Goal: Task Accomplishment & Management: Manage account settings

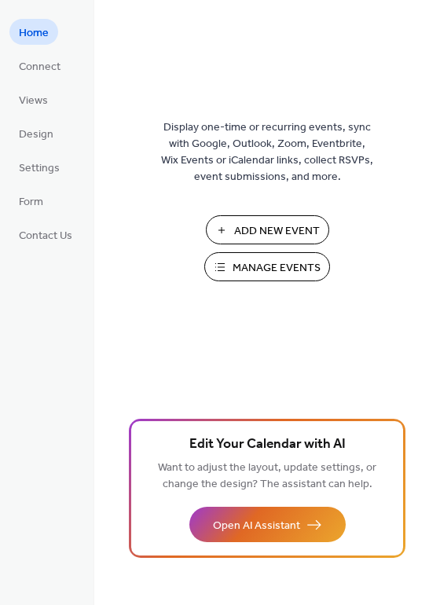
click at [264, 260] on span "Manage Events" at bounding box center [277, 268] width 88 height 17
click at [253, 271] on span "Manage Events" at bounding box center [277, 268] width 88 height 17
click at [271, 271] on span "Manage Events" at bounding box center [277, 268] width 88 height 17
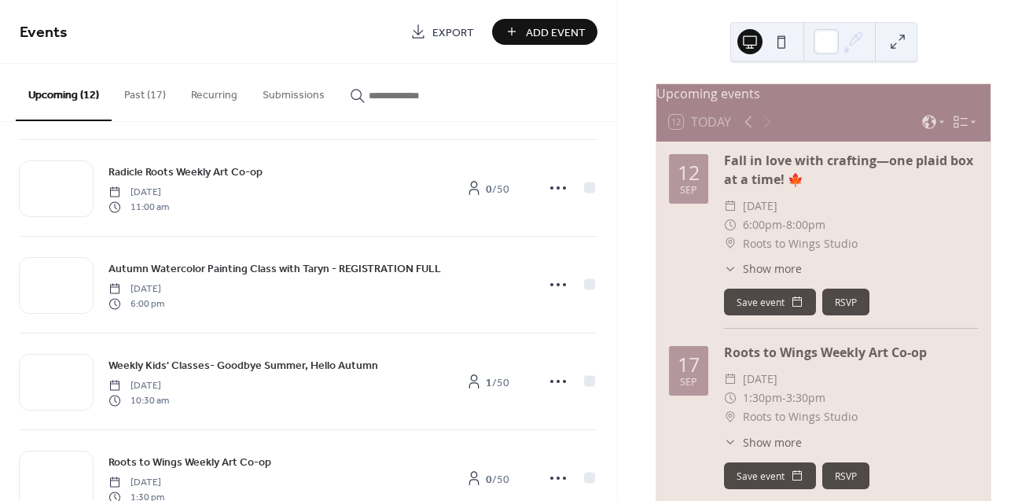
scroll to position [279, 0]
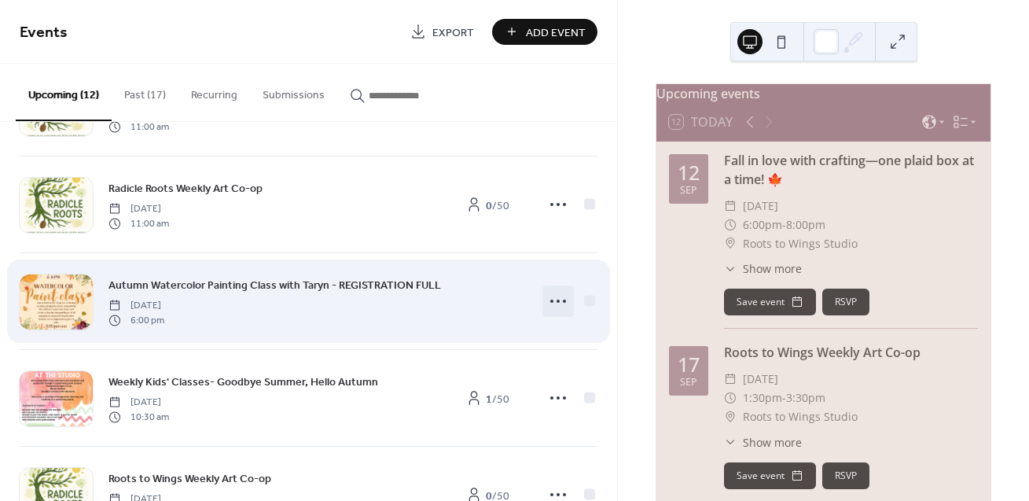
click at [556, 300] on icon at bounding box center [558, 301] width 25 height 25
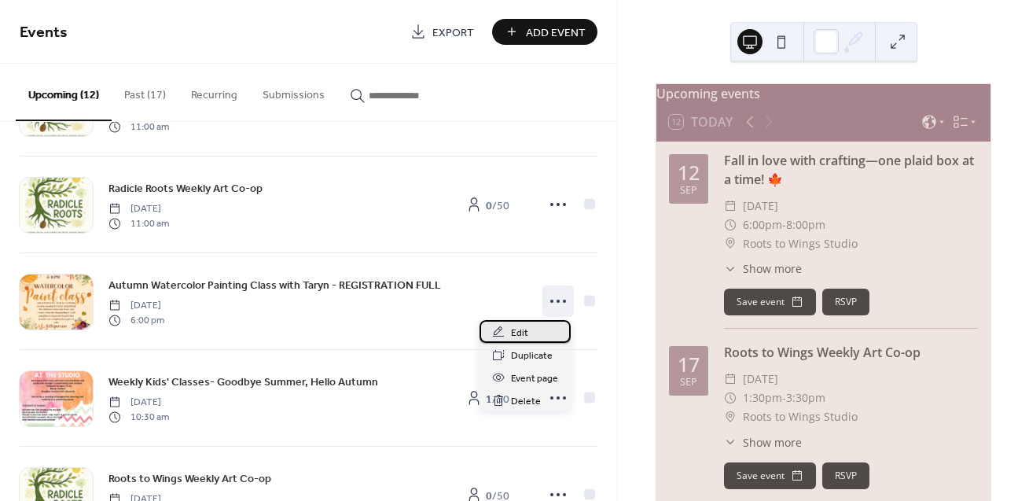
click at [521, 329] on span "Edit" at bounding box center [519, 333] width 17 height 17
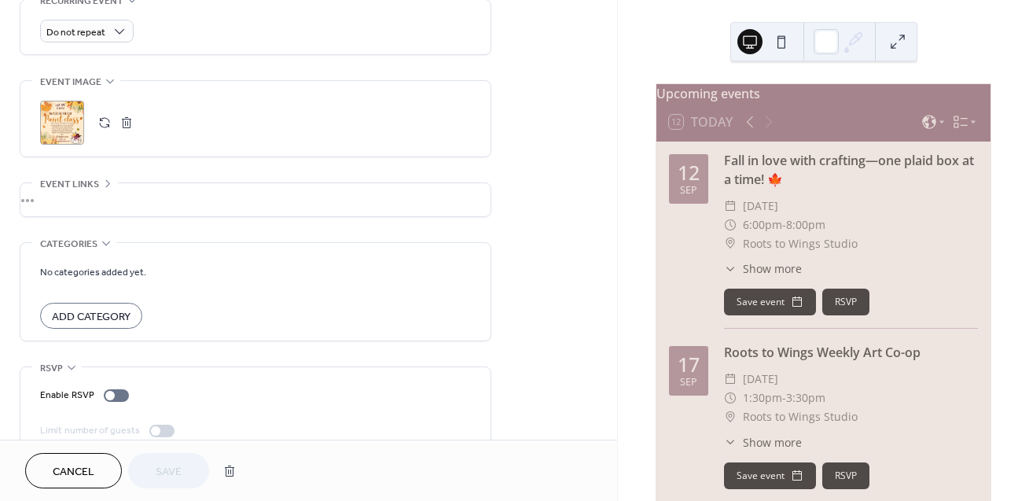
scroll to position [725, 0]
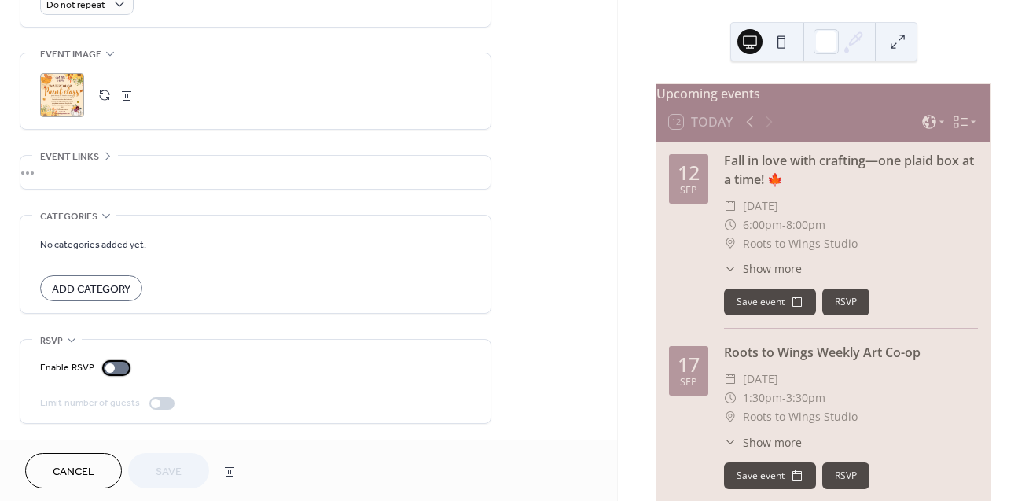
click at [114, 365] on div at bounding box center [116, 368] width 25 height 13
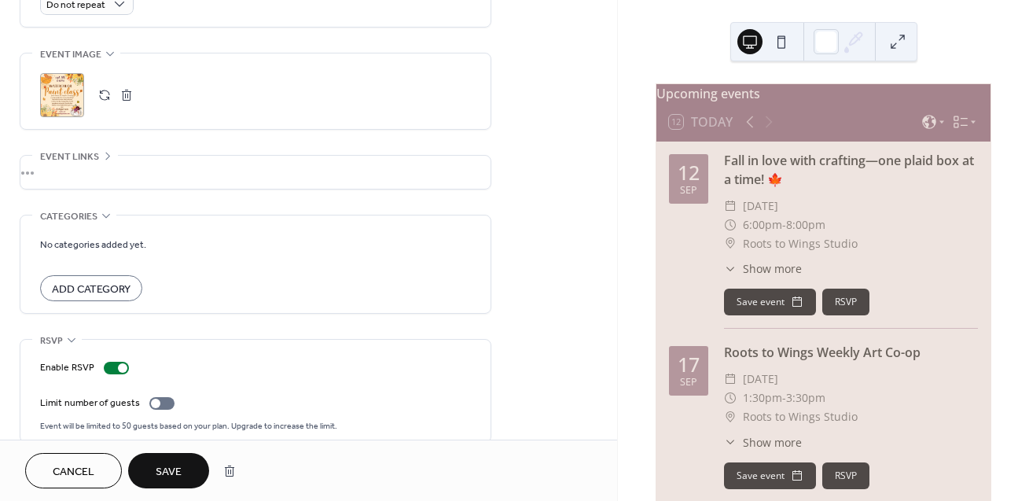
click at [156, 464] on span "Save" at bounding box center [169, 472] width 26 height 17
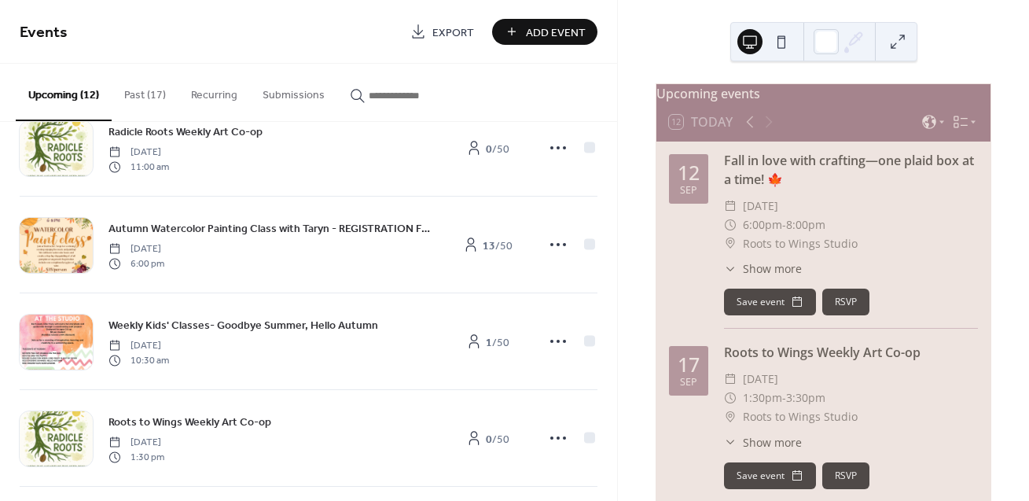
scroll to position [297, 0]
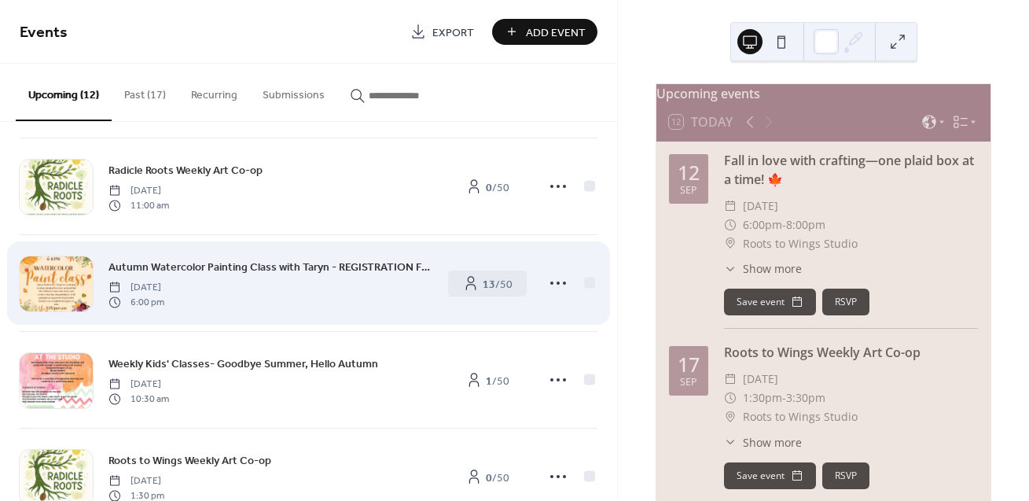
click at [501, 315] on div "Autumn Watercolor Painting Class with Taryn - REGISTRATION FULL Friday, Septemb…" at bounding box center [309, 283] width 578 height 96
click at [504, 280] on span "13 / 50" at bounding box center [498, 284] width 30 height 17
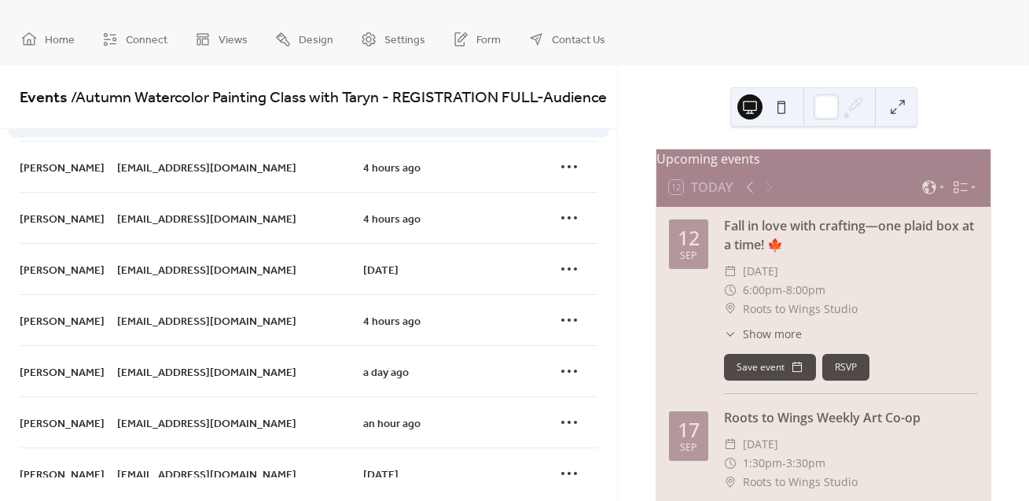
scroll to position [382, 0]
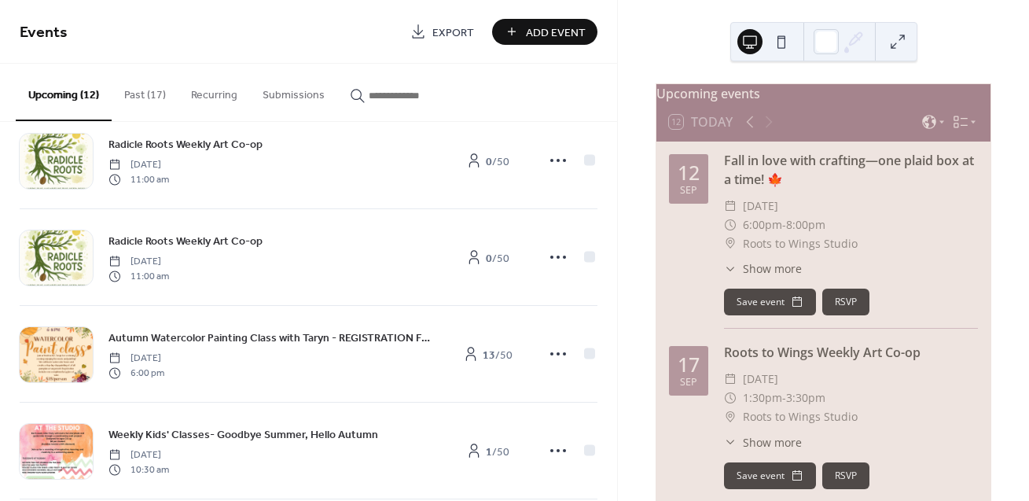
scroll to position [207, 0]
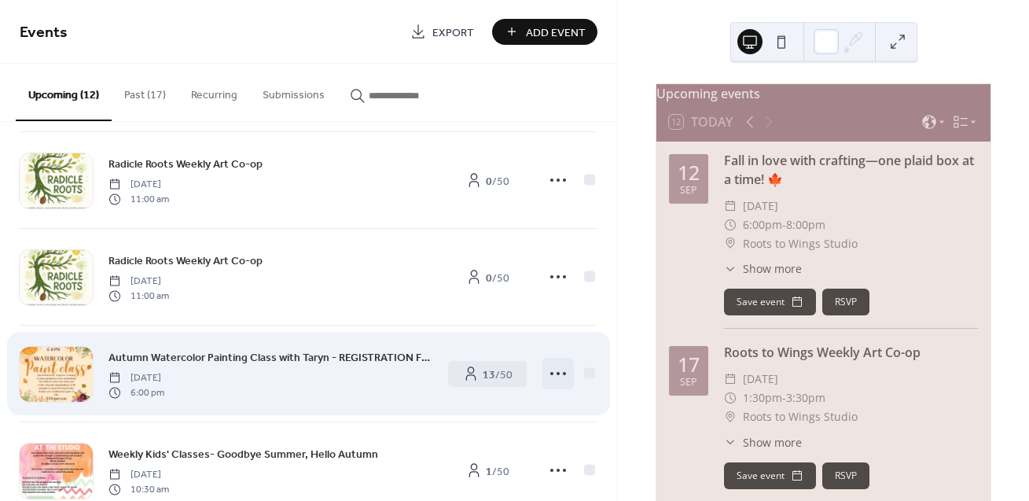
click at [563, 373] on circle at bounding box center [564, 373] width 3 height 3
click at [338, 397] on div "Autumn Watercolor Painting Class with Taryn - REGISTRATION FULL Friday, Septemb…" at bounding box center [271, 373] width 324 height 50
click at [483, 373] on b "13" at bounding box center [489, 374] width 13 height 21
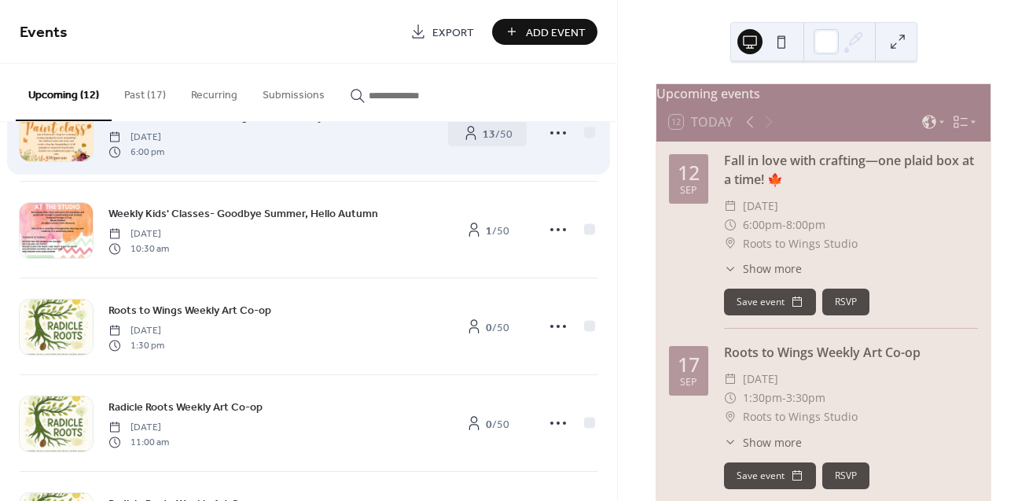
scroll to position [451, 0]
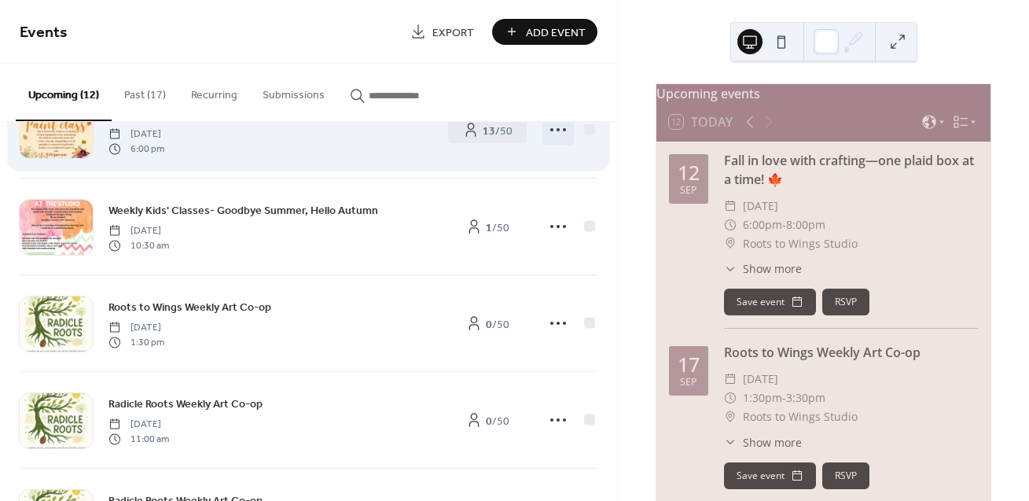
click at [553, 127] on icon at bounding box center [558, 129] width 25 height 25
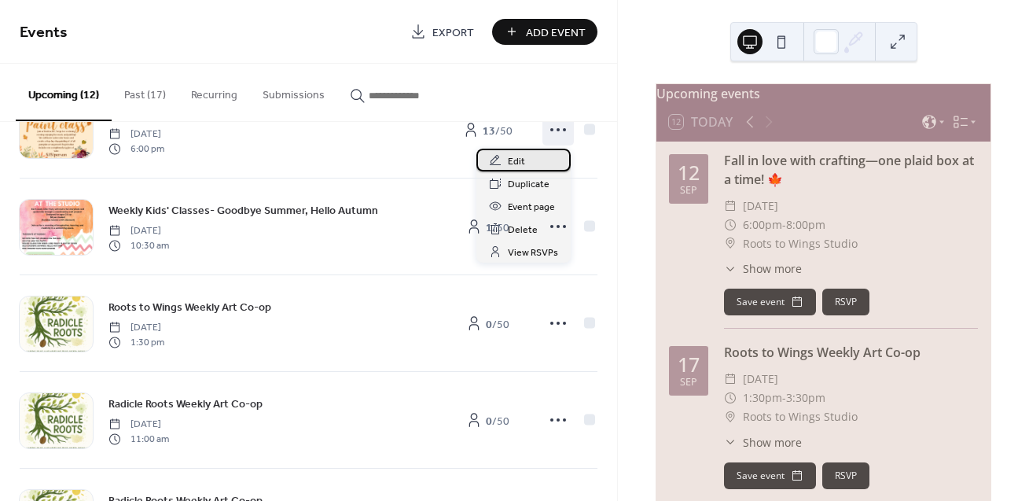
click at [520, 159] on span "Edit" at bounding box center [516, 161] width 17 height 17
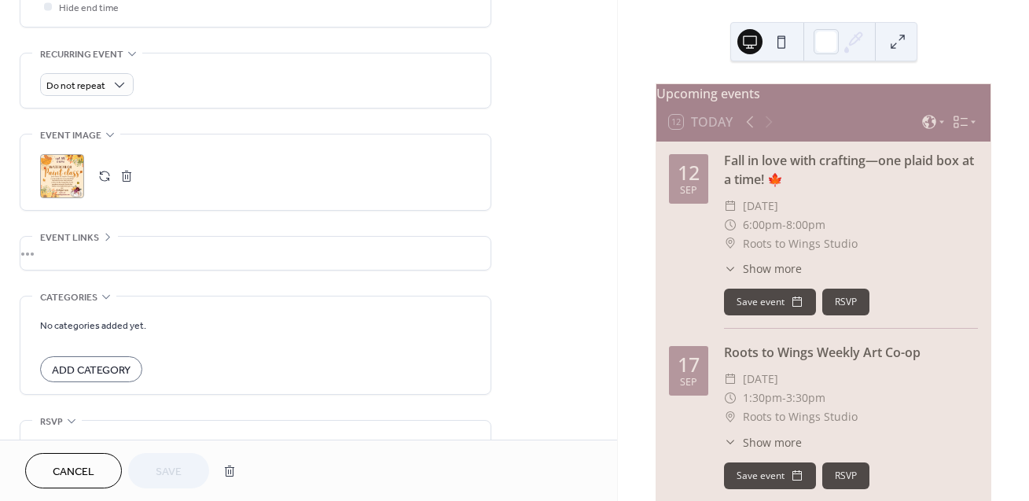
scroll to position [744, 0]
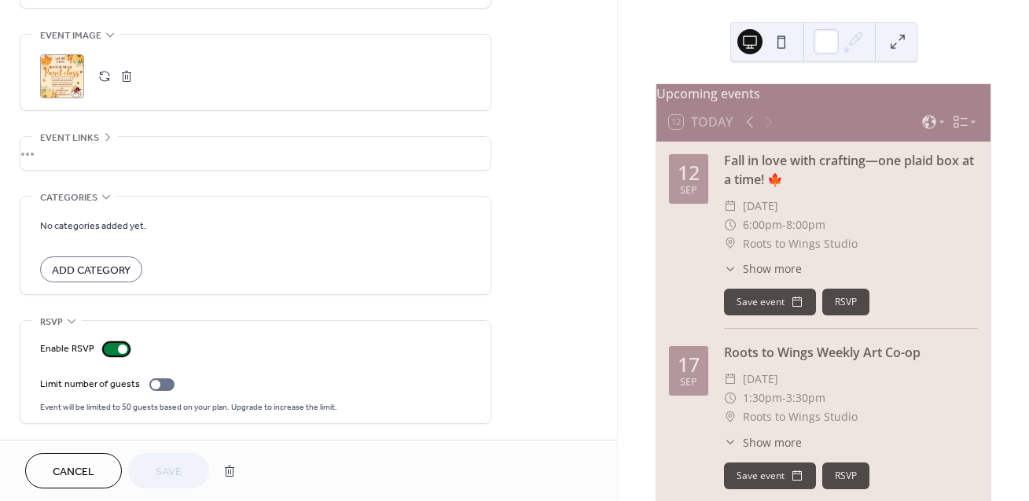
click at [108, 348] on div at bounding box center [116, 349] width 25 height 13
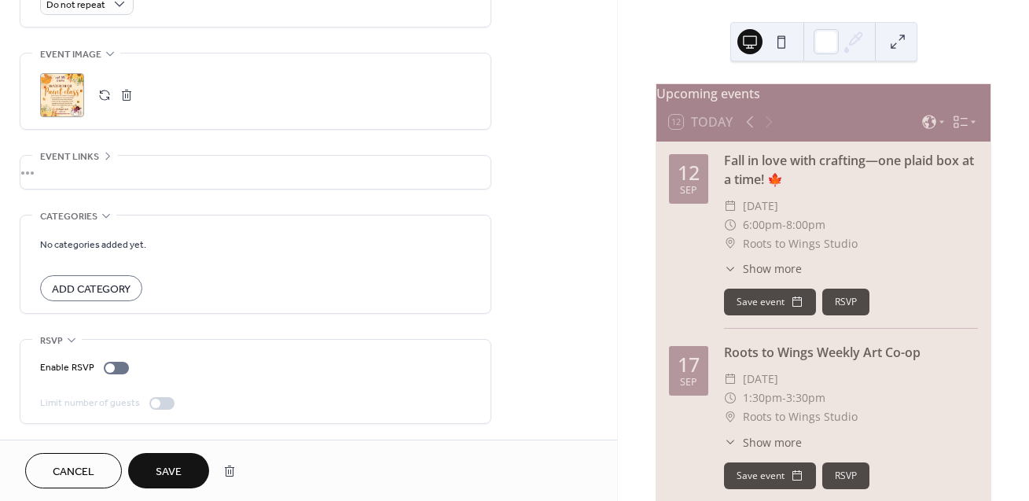
click at [175, 456] on button "Save" at bounding box center [168, 470] width 81 height 35
